Goal: Find specific page/section: Find specific page/section

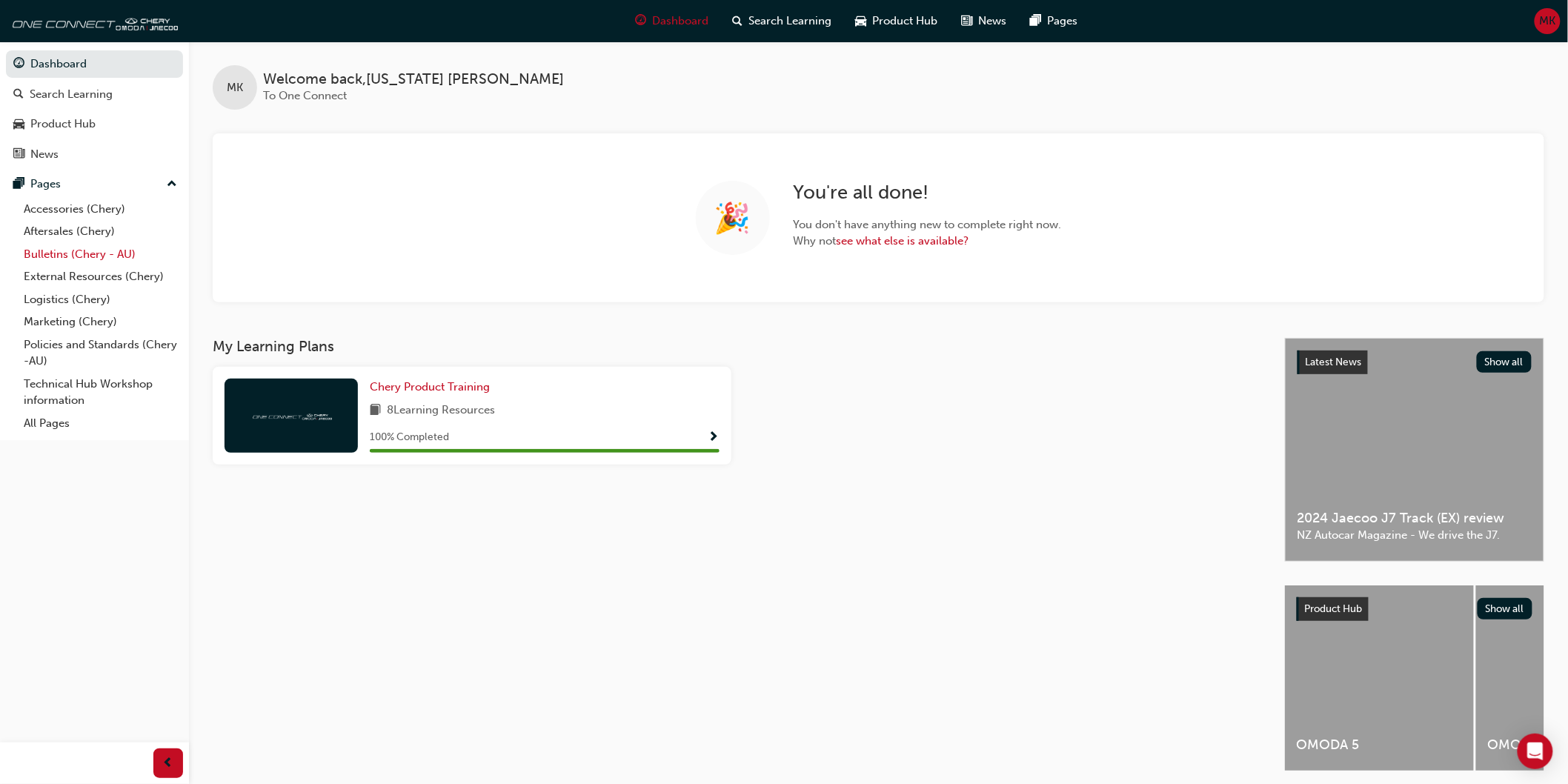
click at [39, 250] on link "Bulletins (Chery - AU)" at bounding box center [101, 254] width 165 height 23
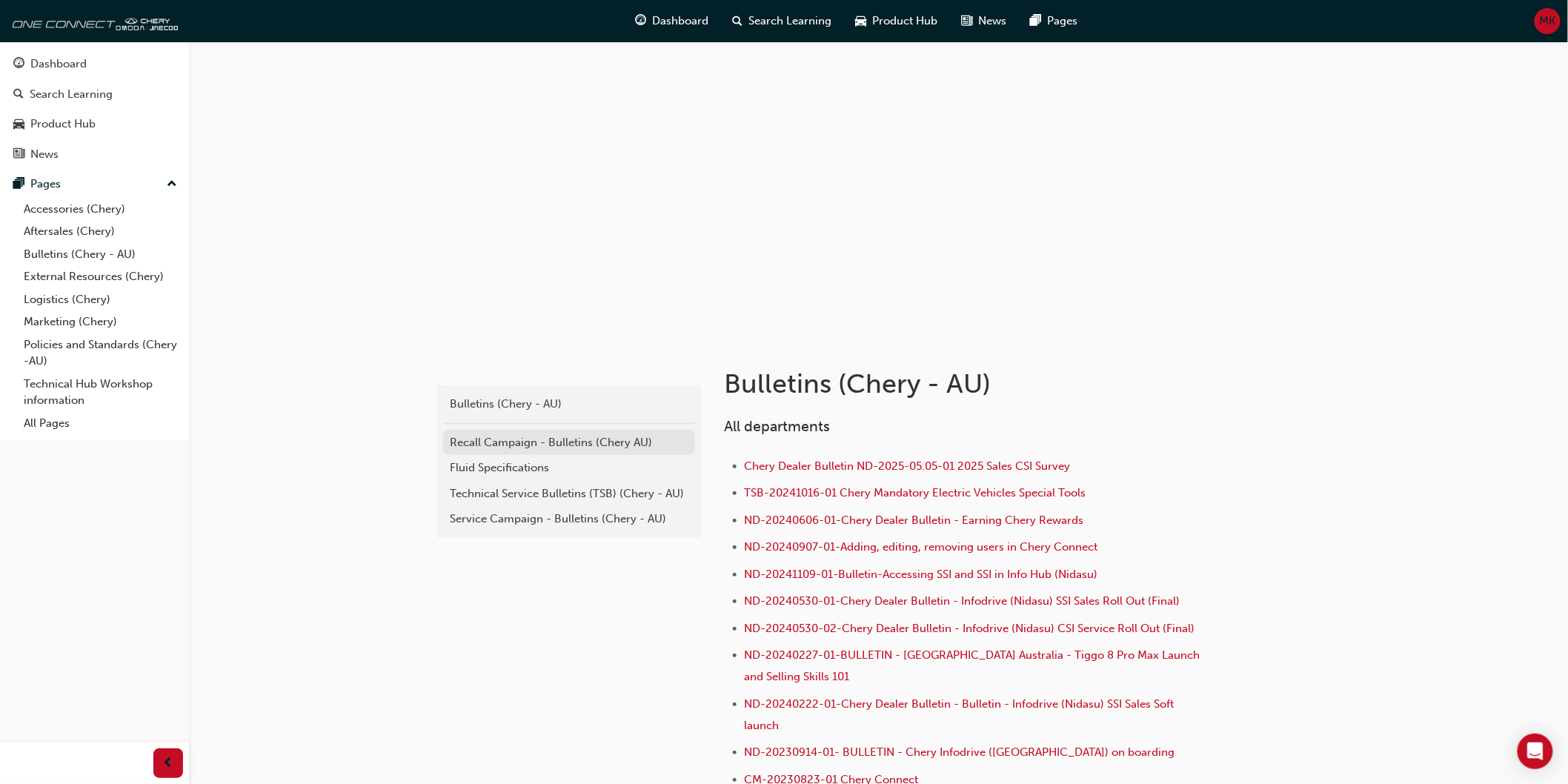
click at [518, 442] on div "Recall Campaign - Bulletins (Chery AU)" at bounding box center [568, 443] width 237 height 17
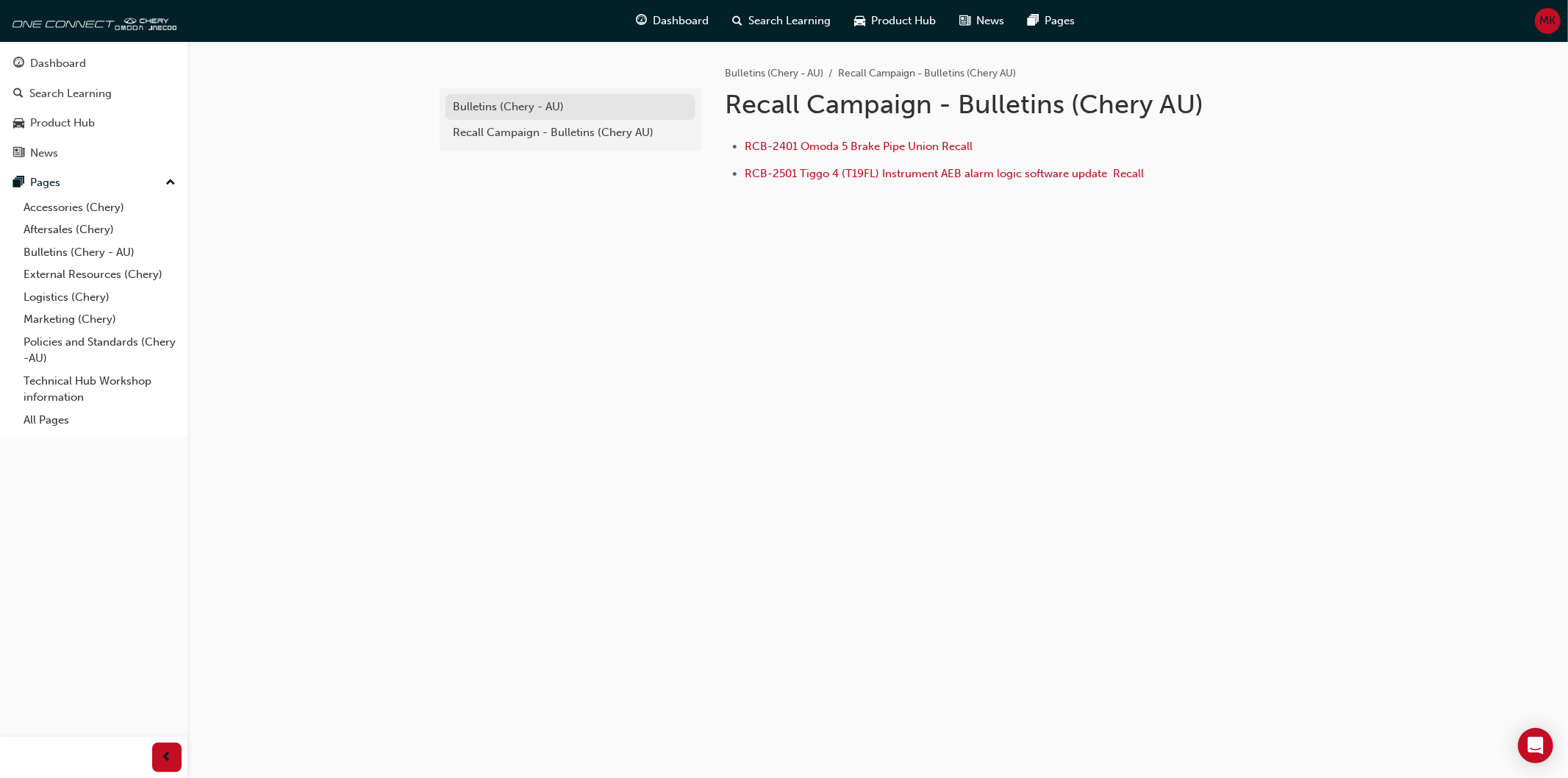
click at [566, 108] on div "Bulletins (Chery - AU)" at bounding box center [570, 107] width 235 height 17
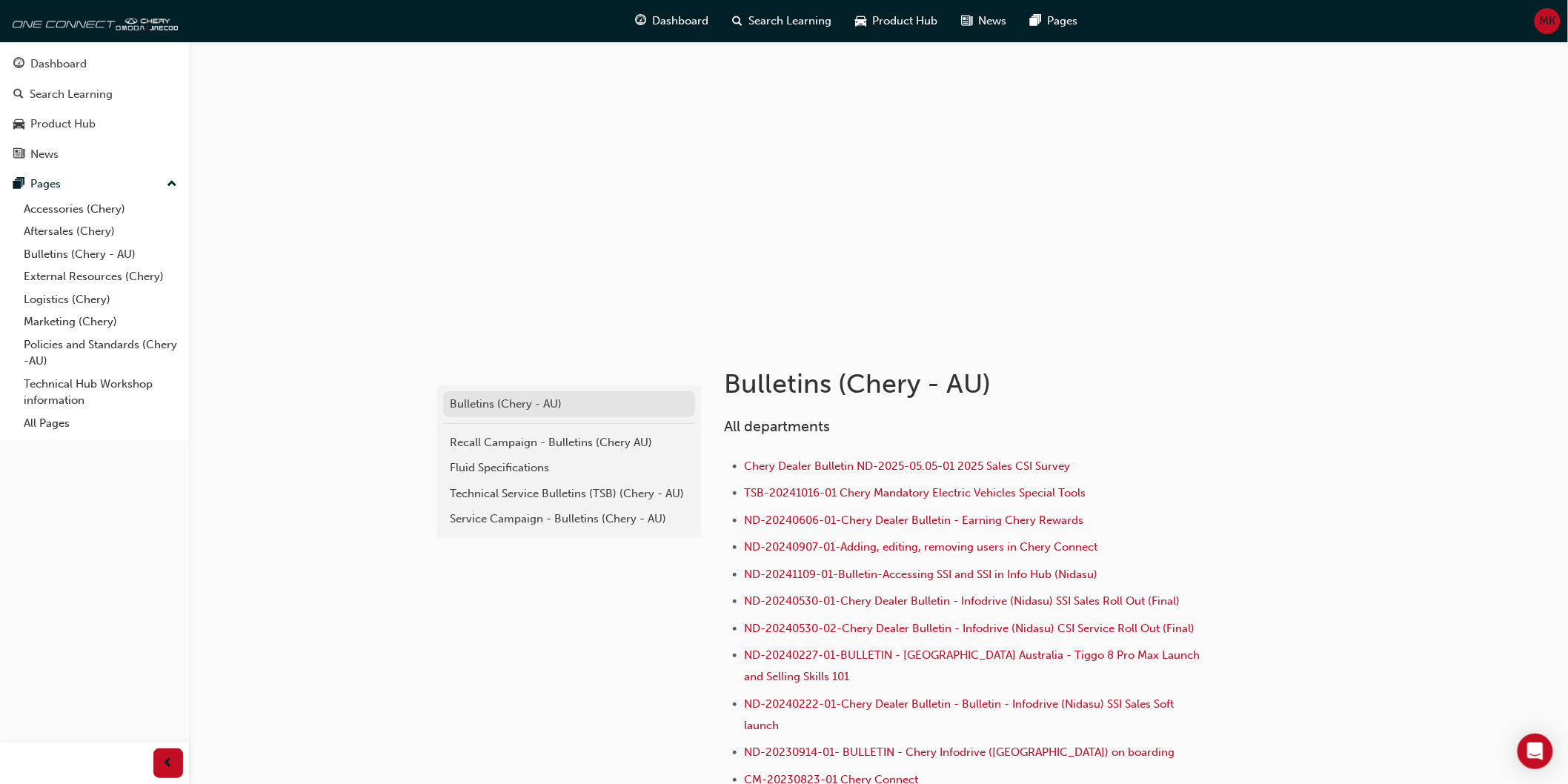
click at [506, 403] on div "Bulletins (Chery - AU)" at bounding box center [568, 404] width 237 height 17
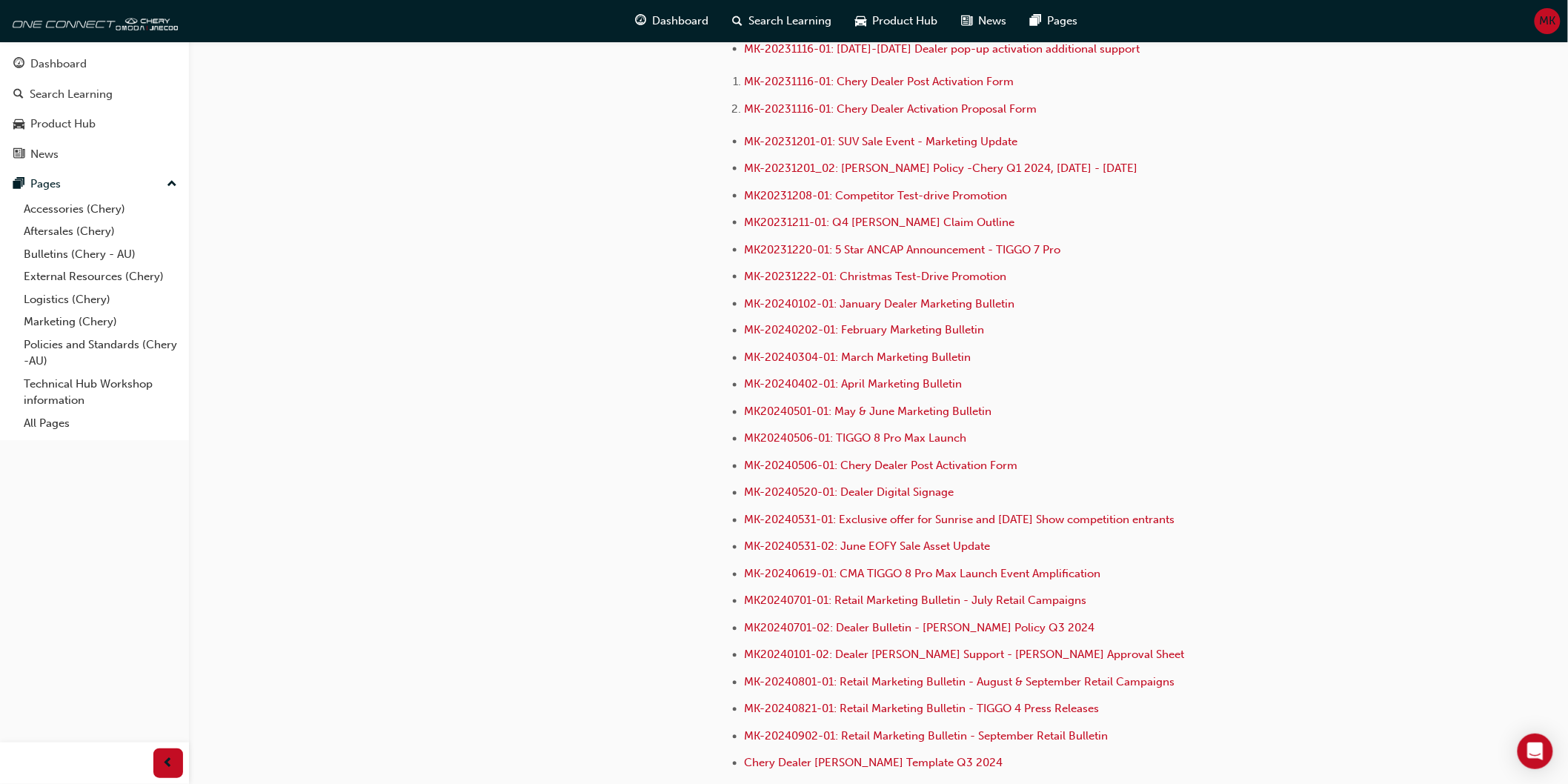
scroll to position [3788, 0]
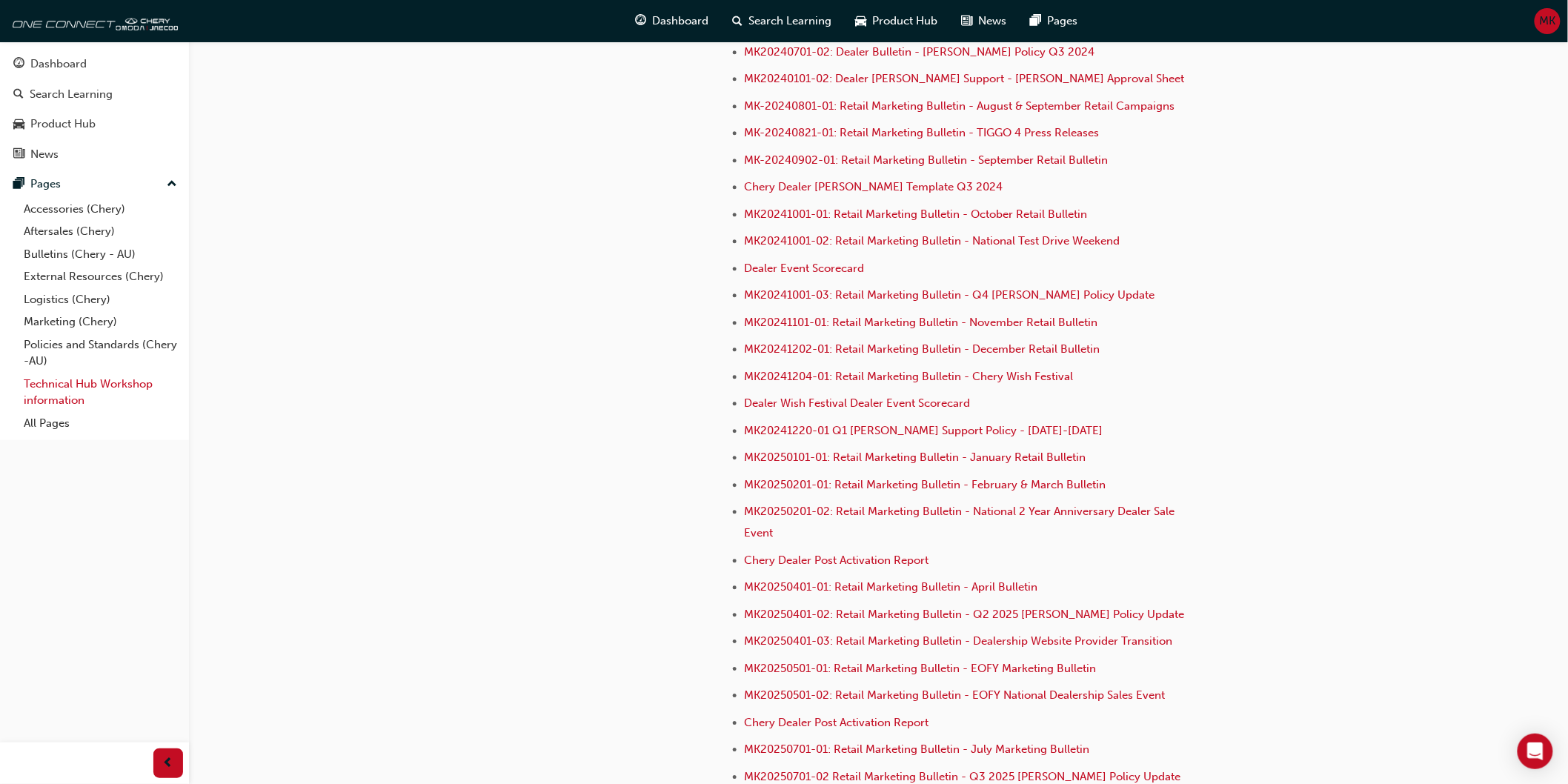
click at [70, 397] on link "Technical Hub Workshop information" at bounding box center [101, 393] width 165 height 39
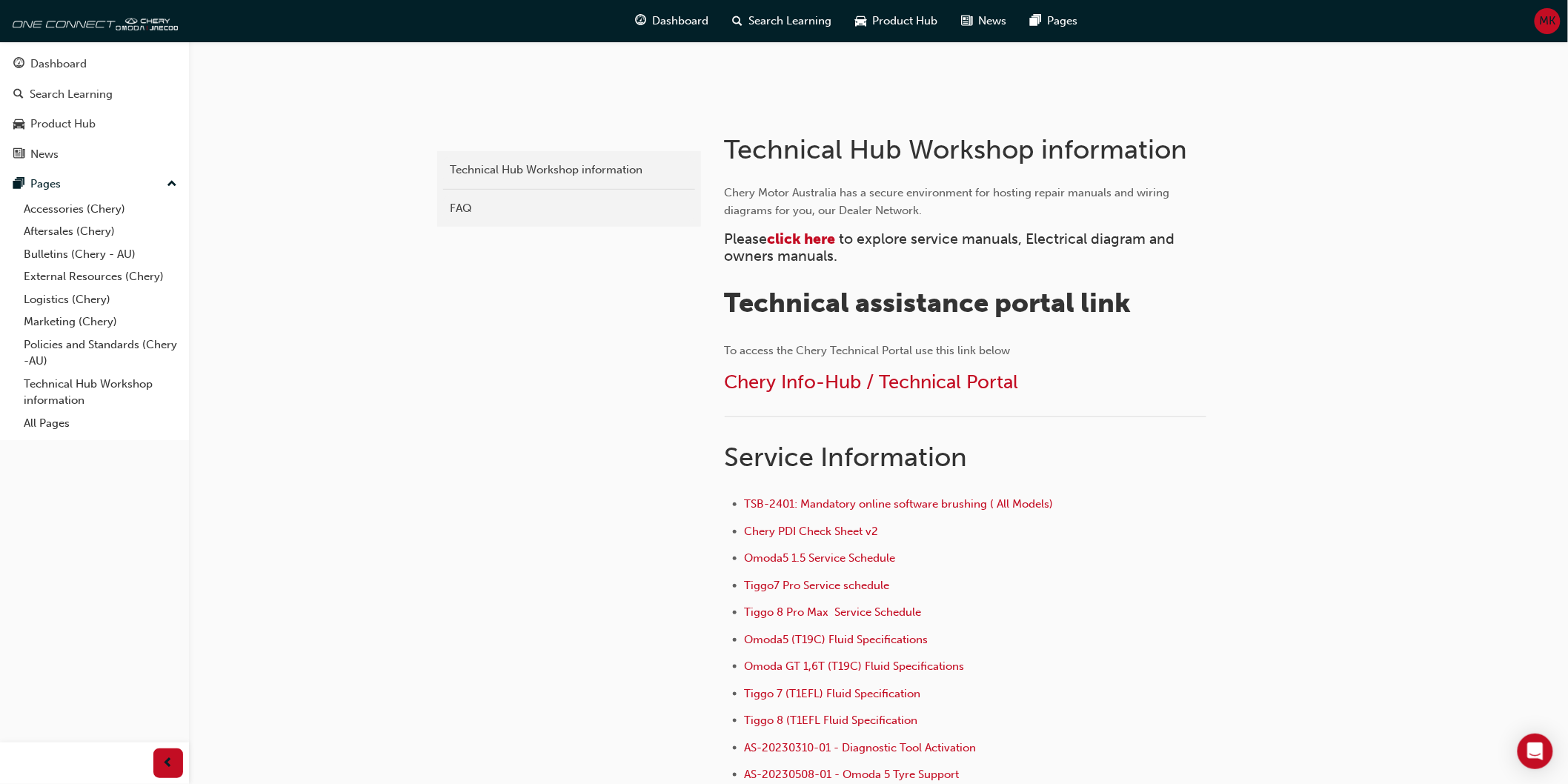
scroll to position [439, 0]
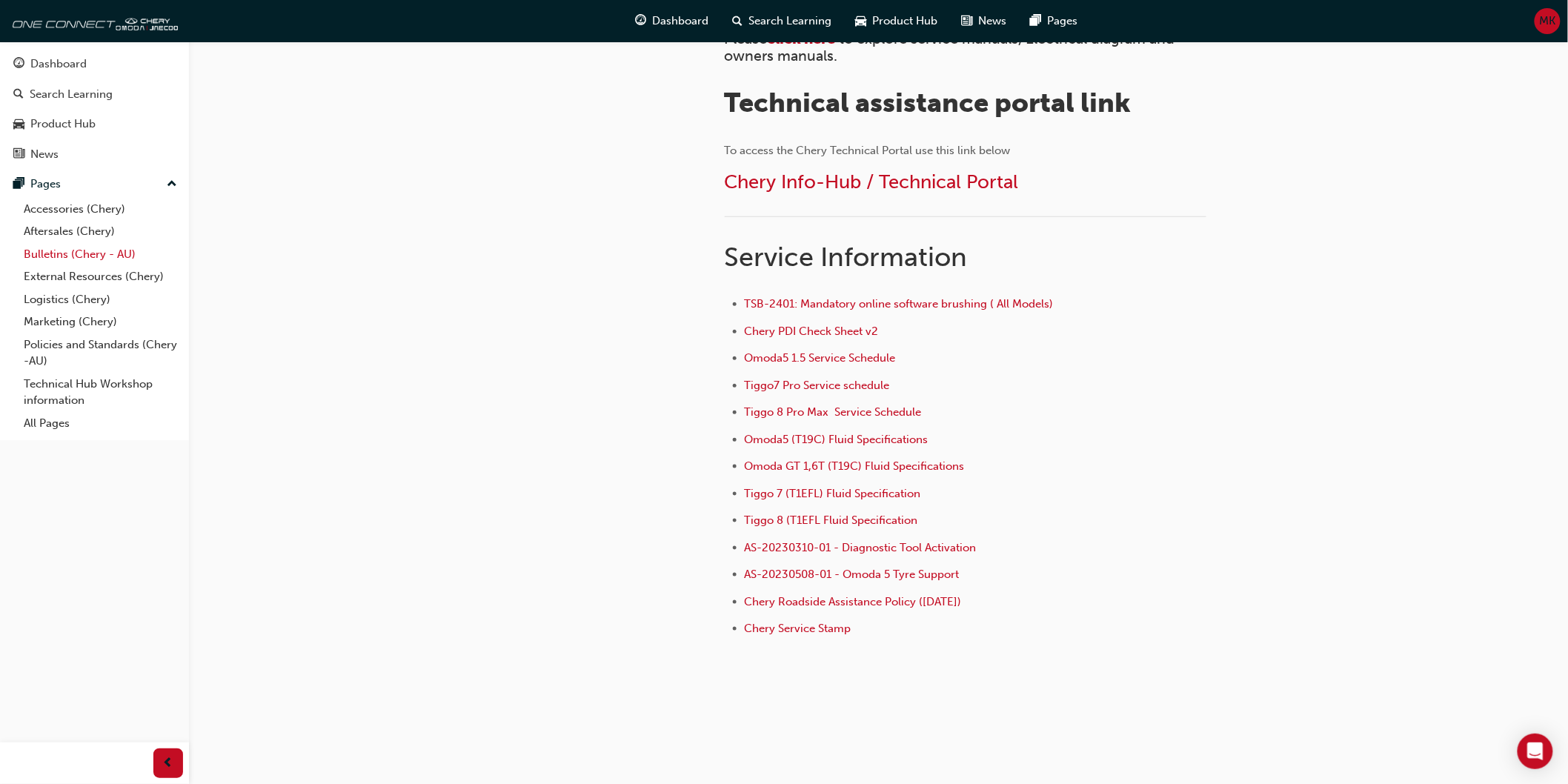
click at [43, 263] on link "Bulletins (Chery - AU)" at bounding box center [101, 254] width 165 height 23
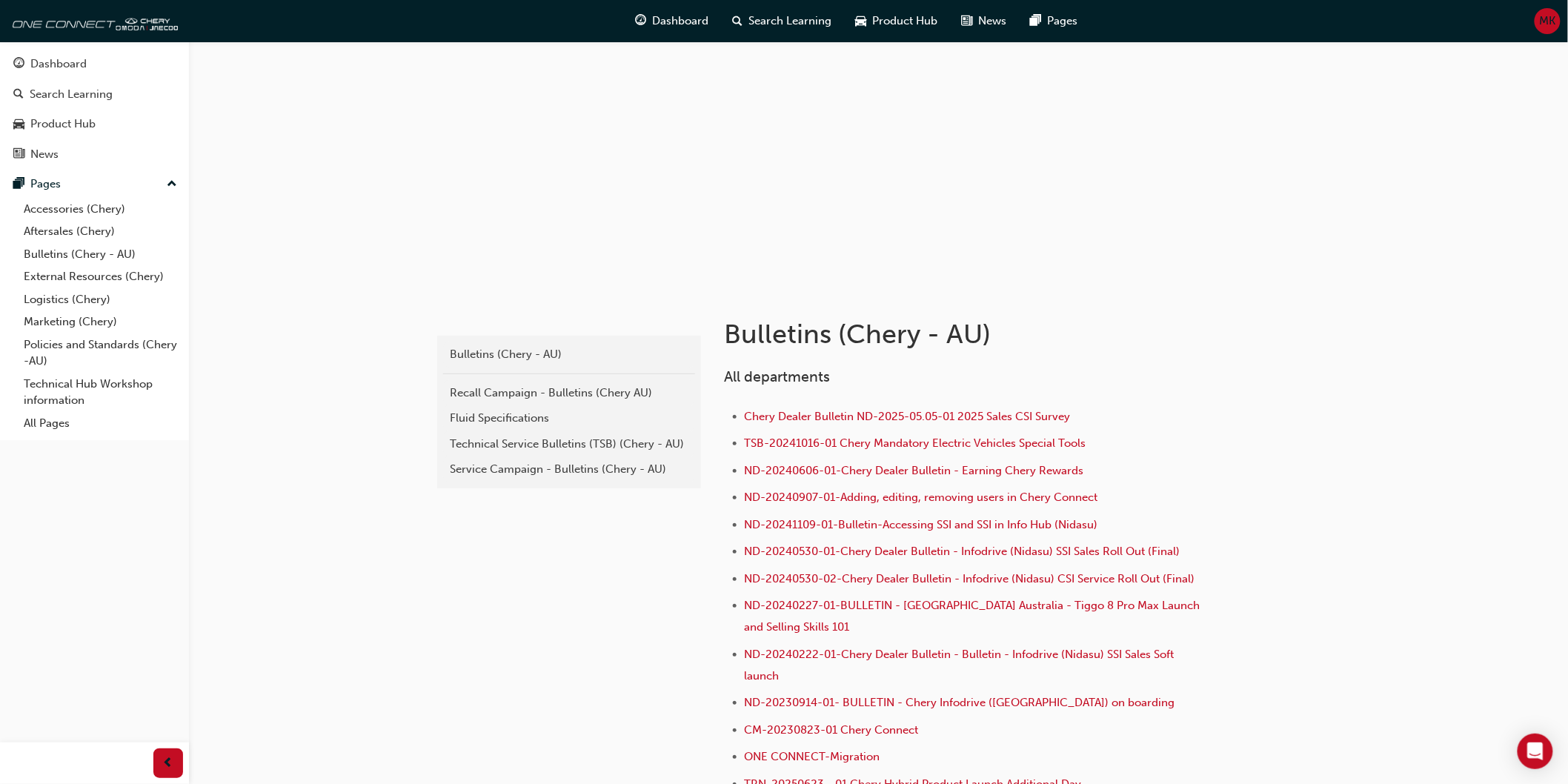
scroll to position [26, 0]
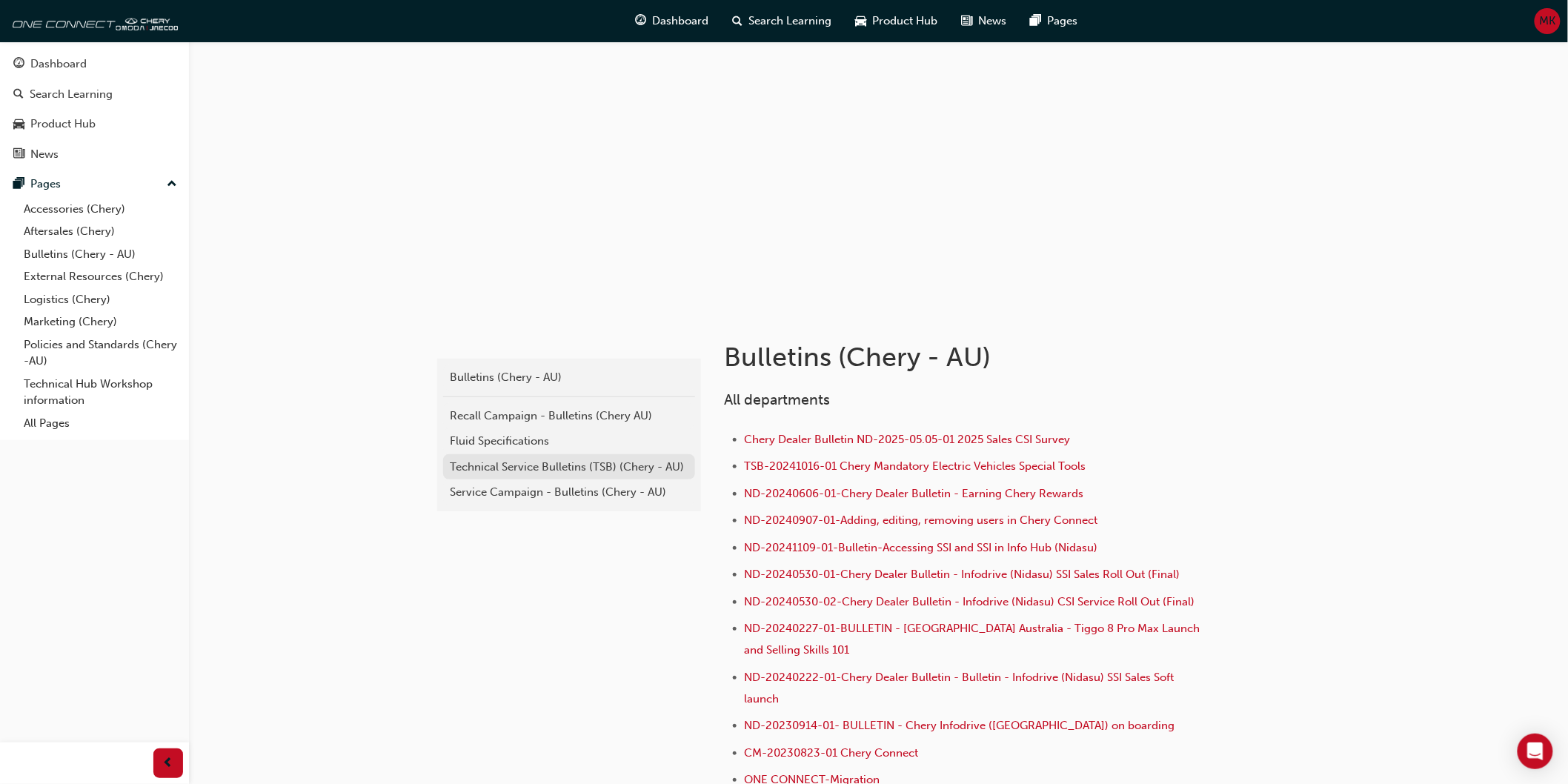
click at [499, 462] on div "Technical Service Bulletins (TSB) (Chery - AU)" at bounding box center [568, 467] width 237 height 17
